Goal: Find specific page/section: Locate a particular part of the current website

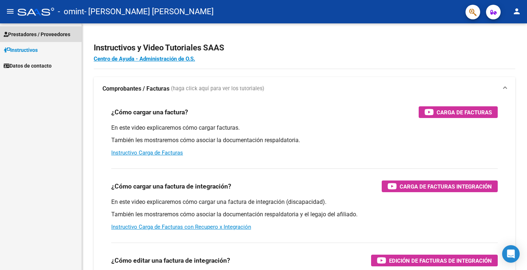
click at [48, 32] on span "Prestadores / Proveedores" at bounding box center [37, 34] width 67 height 8
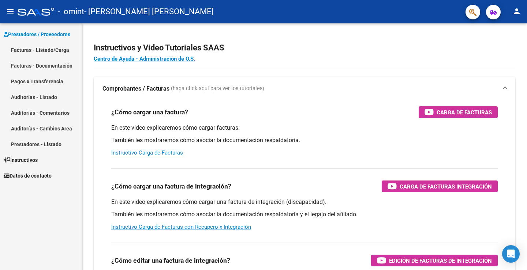
click at [48, 49] on link "Facturas - Listado/Carga" at bounding box center [41, 50] width 82 height 16
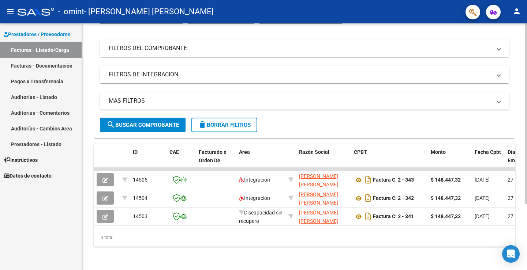
scroll to position [90, 0]
click at [48, 77] on link "Pagos x Transferencia" at bounding box center [41, 82] width 82 height 16
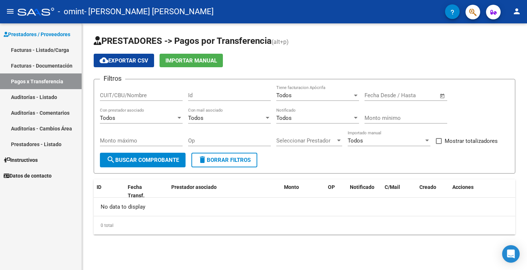
click at [16, 173] on span "Datos de contacto" at bounding box center [28, 176] width 48 height 8
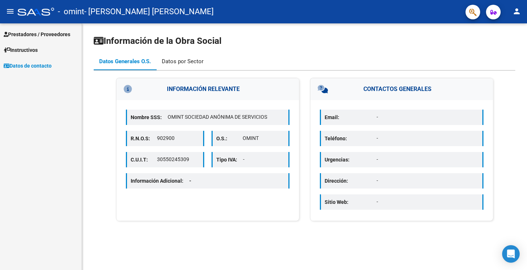
click at [179, 61] on div "Datos por Sector" at bounding box center [183, 61] width 42 height 8
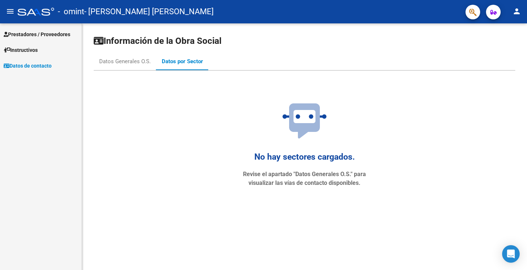
click at [38, 34] on span "Prestadores / Proveedores" at bounding box center [37, 34] width 67 height 8
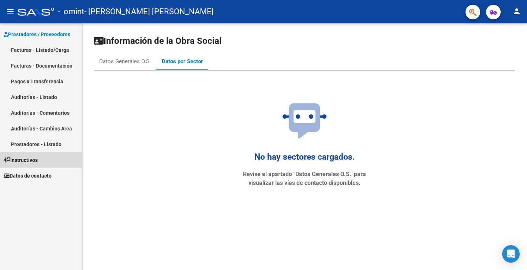
click at [30, 156] on span "Instructivos" at bounding box center [21, 160] width 34 height 8
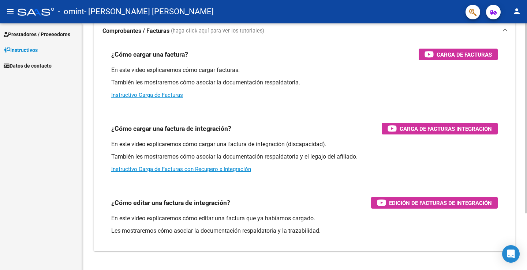
scroll to position [74, 0]
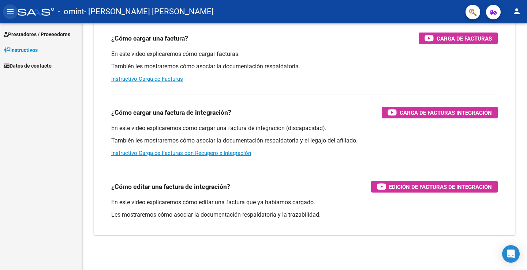
click at [9, 11] on mat-icon "menu" at bounding box center [10, 11] width 9 height 9
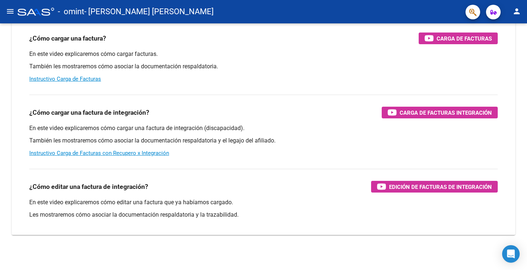
click at [9, 11] on mat-icon "menu" at bounding box center [10, 11] width 9 height 9
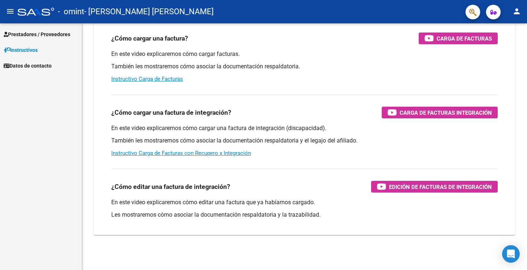
click at [15, 30] on span "Prestadores / Proveedores" at bounding box center [37, 34] width 67 height 8
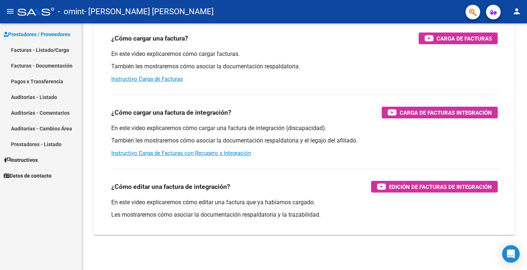
click at [44, 95] on link "Auditorías - Listado" at bounding box center [41, 97] width 82 height 16
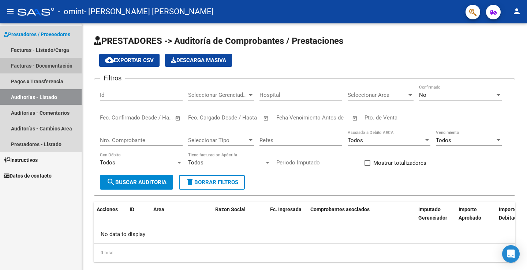
click at [49, 66] on link "Facturas - Documentación" at bounding box center [41, 66] width 82 height 16
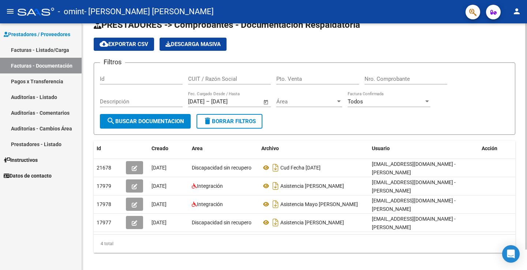
scroll to position [22, 0]
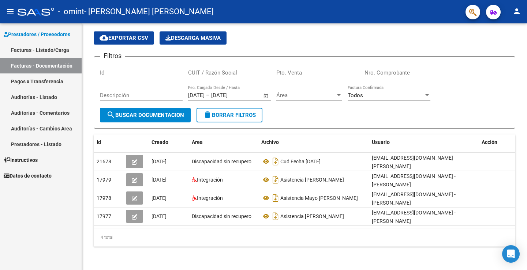
click at [37, 52] on link "Facturas - Listado/Carga" at bounding box center [41, 50] width 82 height 16
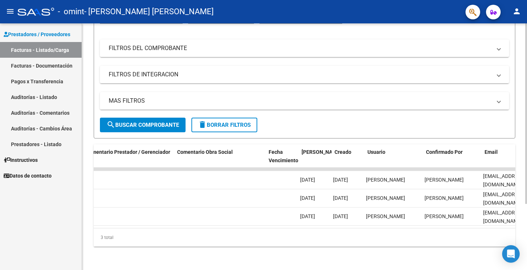
scroll to position [0, 1121]
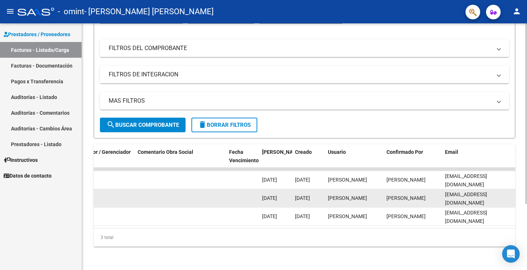
drag, startPoint x: 423, startPoint y: 172, endPoint x: 408, endPoint y: 199, distance: 31.0
click at [408, 199] on div "[PERSON_NAME]" at bounding box center [412, 198] width 53 height 8
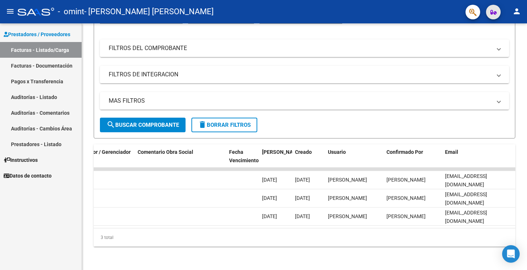
click at [496, 12] on icon "button" at bounding box center [493, 12] width 6 height 5
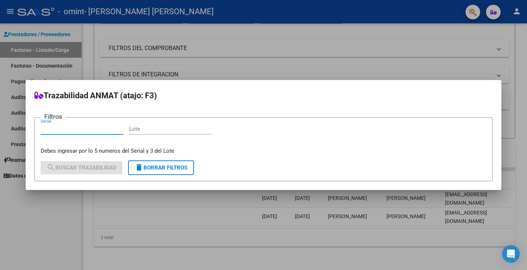
click at [475, 12] on div at bounding box center [263, 135] width 527 height 270
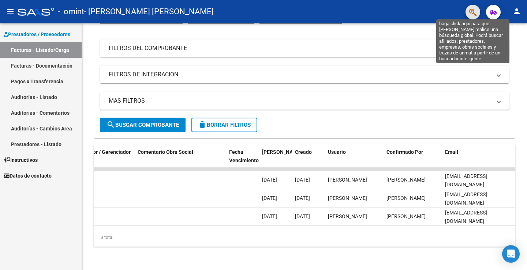
click at [475, 12] on icon "button" at bounding box center [472, 12] width 7 height 8
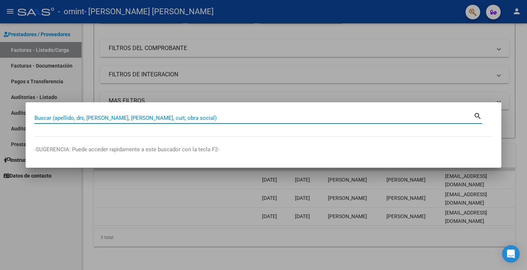
click at [237, 15] on div at bounding box center [263, 135] width 527 height 270
